Goal: Task Accomplishment & Management: Complete application form

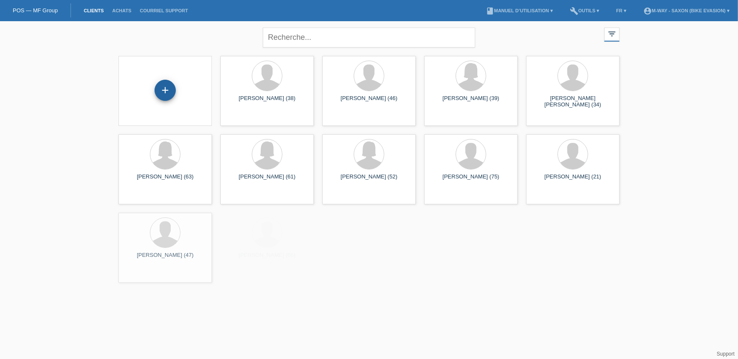
click at [174, 89] on div "+" at bounding box center [165, 91] width 80 height 22
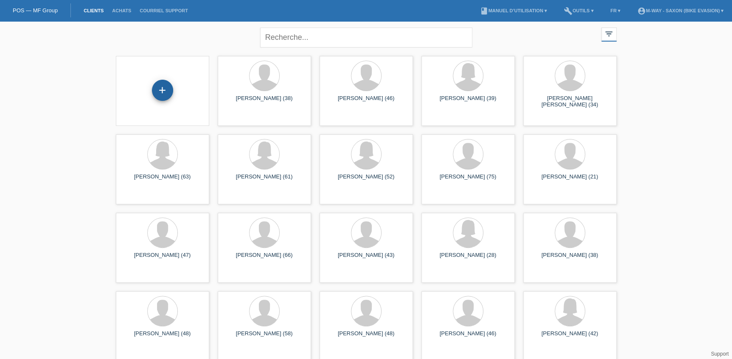
click at [158, 94] on div "+" at bounding box center [162, 90] width 21 height 21
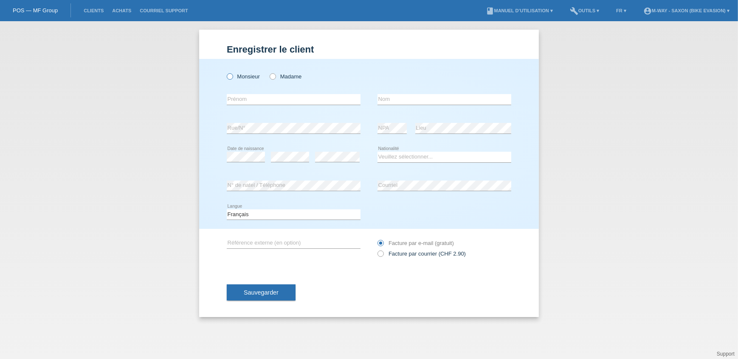
click at [244, 77] on label "Monsieur" at bounding box center [243, 76] width 33 height 6
click at [232, 77] on input "Monsieur" at bounding box center [230, 76] width 6 height 6
radio input "true"
click at [263, 99] on input "text" at bounding box center [294, 99] width 134 height 11
paste input "[PERSON_NAME]"
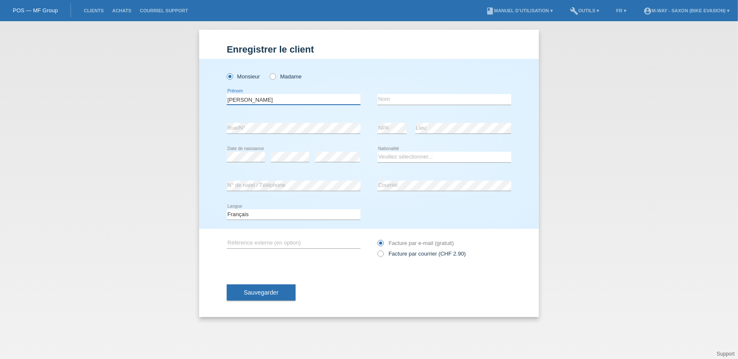
type input "[PERSON_NAME]"
click at [465, 98] on input "text" at bounding box center [444, 99] width 134 height 11
paste input "[PERSON_NAME]"
type input "[PERSON_NAME]"
click at [410, 129] on div "error NPA error Lieu" at bounding box center [444, 128] width 134 height 29
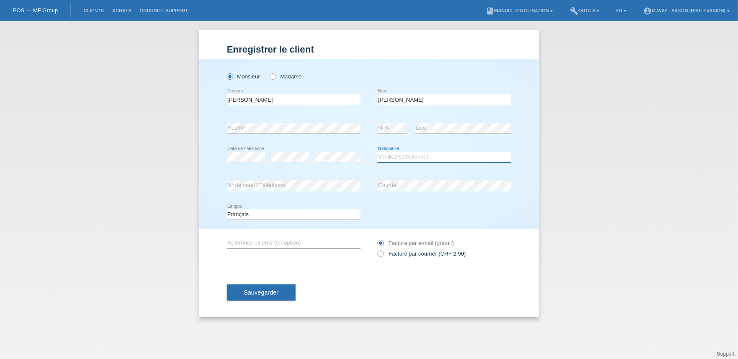
click at [399, 155] on select "Veuillez sélectionner... Suisse Allemagne Autriche Liechtenstein ------------ A…" at bounding box center [444, 157] width 134 height 10
select select "ES"
click at [377, 152] on select "Veuillez sélectionner... Suisse Allemagne Autriche Liechtenstein ------------ A…" at bounding box center [444, 157] width 134 height 10
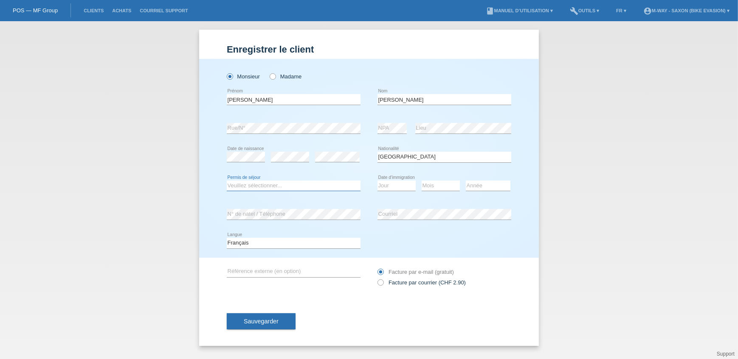
click at [267, 185] on select "Veuillez sélectionner... C B B - Statut de réfugié Autre" at bounding box center [294, 186] width 134 height 10
select select "C"
click at [227, 181] on select "Veuillez sélectionner... C B B - Statut de réfugié Autre" at bounding box center [294, 186] width 134 height 10
click at [393, 177] on div "Jour 01 02 03 04 05 06 07 08 09 10 11 12 13 14 15 16" at bounding box center [396, 186] width 38 height 29
click at [394, 184] on select "Jour 01 02 03 04 05 06 07 08 09 10 11" at bounding box center [396, 186] width 38 height 10
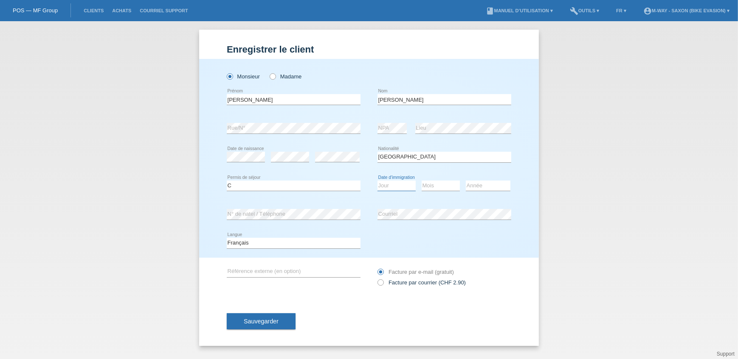
select select "20"
click at [377, 181] on select "Jour 01 02 03 04 05 06 07 08 09 10 11" at bounding box center [396, 186] width 38 height 10
click at [434, 189] on select "Mois 01 02 03 04 05 06 07 08 09 10 11" at bounding box center [440, 186] width 38 height 10
select select "07"
click at [421, 181] on select "Mois 01 02 03 04 05 06 07 08 09 10 11" at bounding box center [440, 186] width 38 height 10
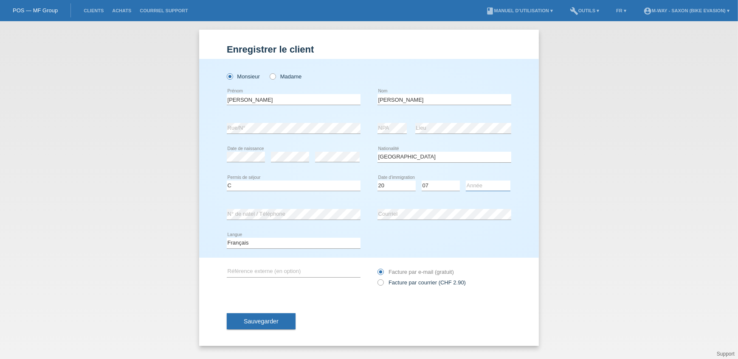
click at [473, 188] on select "Année 2025 2024 2023 2022 2021 2020 2019 2018 2017 2016 2015 2014 2013 2012 201…" at bounding box center [488, 186] width 45 height 10
select select "2022"
click at [466, 181] on select "Année 2025 2024 2023 2022 2021 2020 2019 2018 2017 2016 2015 2014 2013 2012 201…" at bounding box center [488, 186] width 45 height 10
click at [326, 213] on div "error N° de natel / Téléphone error Courriel" at bounding box center [369, 214] width 284 height 29
click at [257, 321] on span "Sauvegarder" at bounding box center [261, 321] width 35 height 7
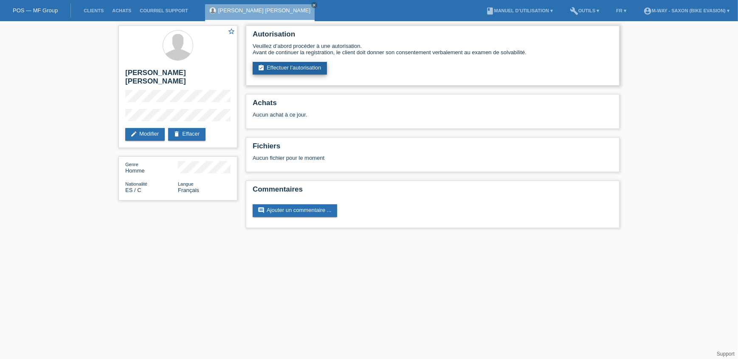
click at [300, 69] on link "assignment_turned_in Effectuer l’autorisation" at bounding box center [289, 68] width 74 height 13
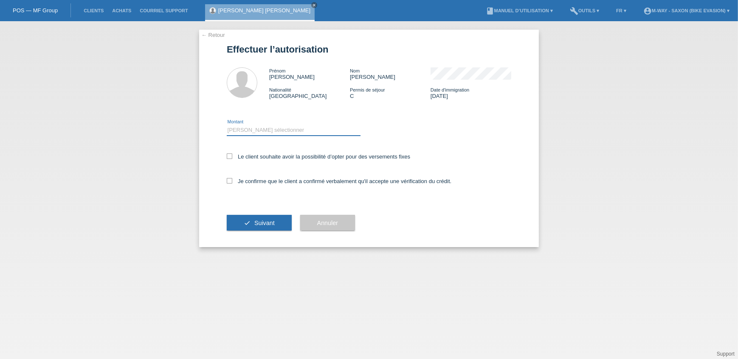
click at [253, 125] on select "Veuillez sélectionner CHF 1.00 - CHF 499.00 CHF 500.00 - CHF 1'999.00 CHF 2'000…" at bounding box center [294, 130] width 134 height 10
select select "3"
click at [227, 125] on select "Veuillez sélectionner CHF 1.00 - CHF 499.00 CHF 500.00 - CHF 1'999.00 CHF 2'000…" at bounding box center [294, 130] width 134 height 10
click at [233, 154] on label "Le client souhaite avoir la possibilité d’opter pour des versements fixes" at bounding box center [318, 157] width 183 height 6
click at [232, 154] on input "Le client souhaite avoir la possibilité d’opter pour des versements fixes" at bounding box center [230, 157] width 6 height 6
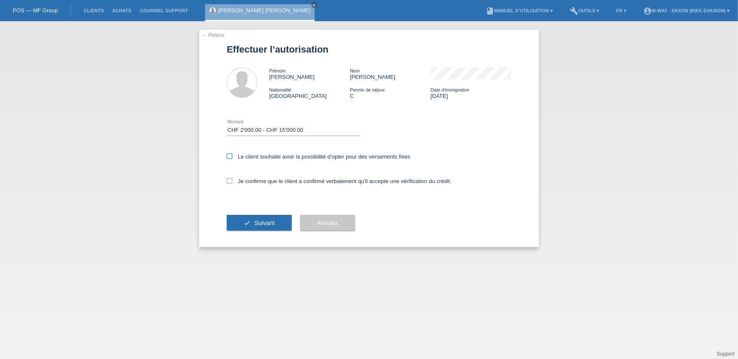
checkbox input "true"
click at [229, 180] on icon at bounding box center [230, 181] width 6 height 6
click at [229, 180] on input "Je confirme que le client a confirmé verbalement qu'il accepte une vérification…" at bounding box center [230, 181] width 6 height 6
checkbox input "true"
drag, startPoint x: 254, startPoint y: 222, endPoint x: 239, endPoint y: 220, distance: 14.6
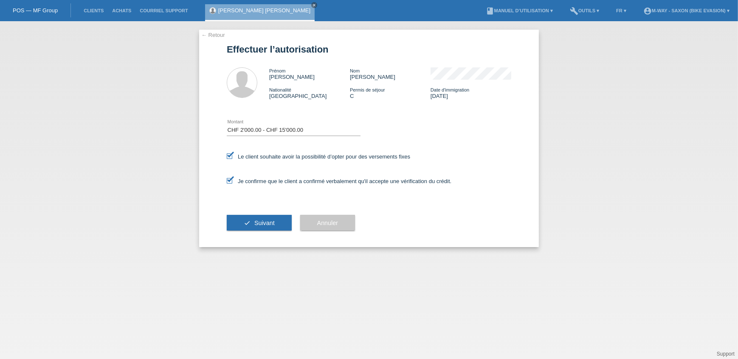
click at [255, 222] on button "check Suivant" at bounding box center [259, 223] width 65 height 16
